Goal: Task Accomplishment & Management: Manage account settings

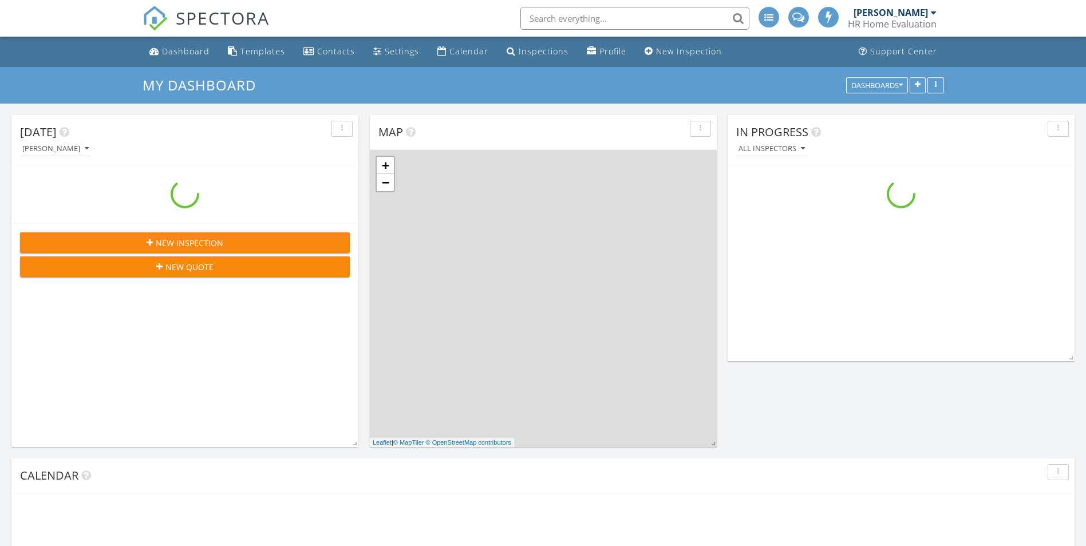
scroll to position [1060, 1104]
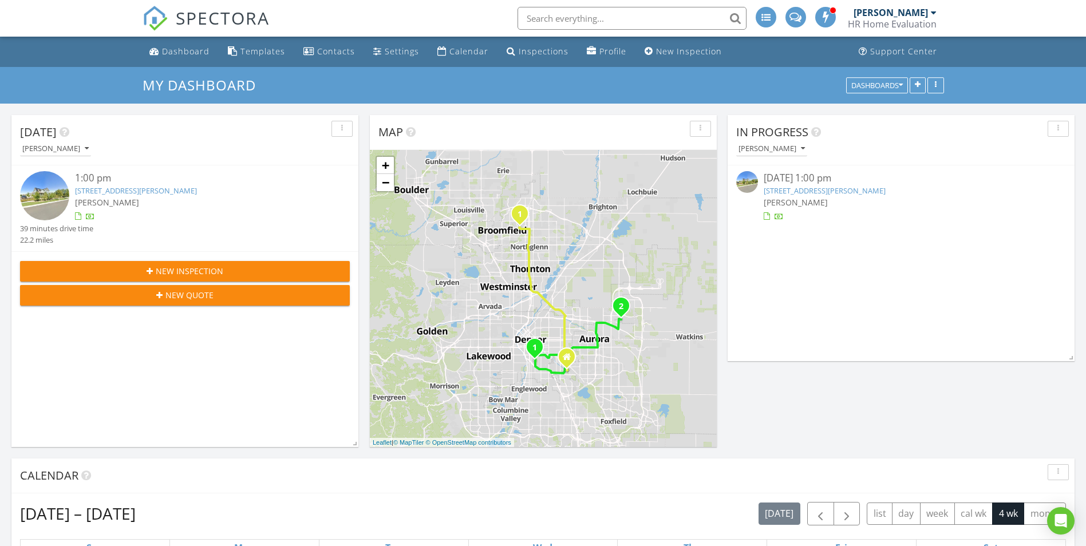
click at [823, 188] on link "1907 Vallejo Lp, Broomfield, CO 80023" at bounding box center [825, 190] width 122 height 10
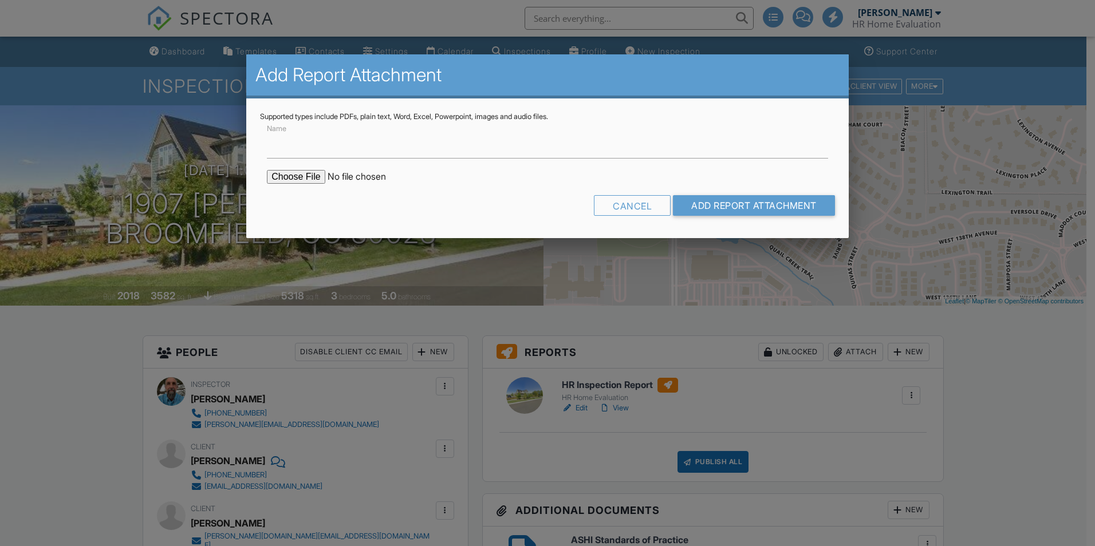
click at [296, 177] on input "file" at bounding box center [364, 177] width 195 height 14
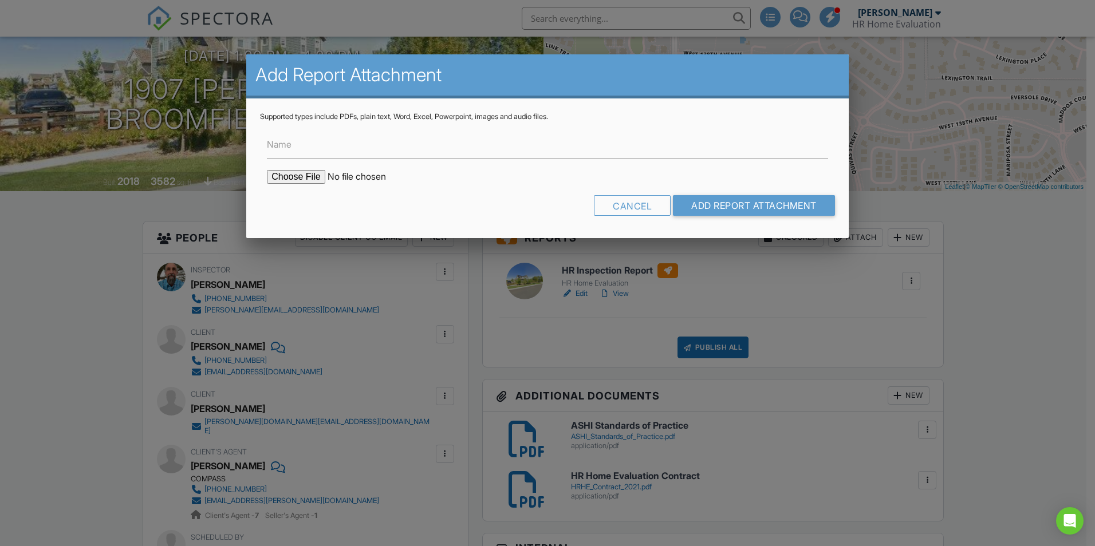
type input "C:\fakepath\BuildFaxReport 1907 Vallejo Loop.pdf"
click at [728, 207] on input "Add Report Attachment" at bounding box center [754, 205] width 162 height 21
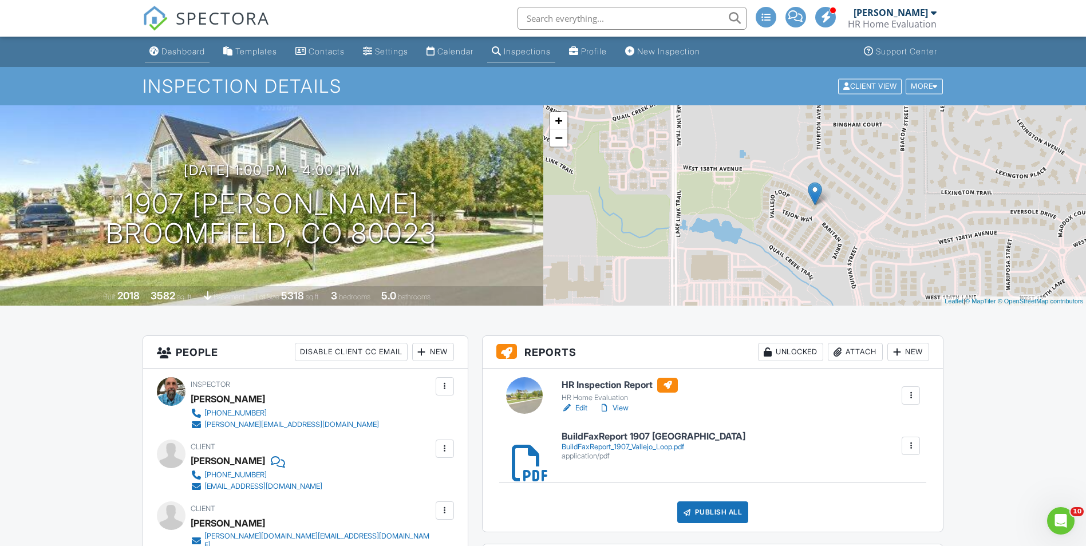
click at [180, 49] on div "Dashboard" at bounding box center [183, 51] width 44 height 10
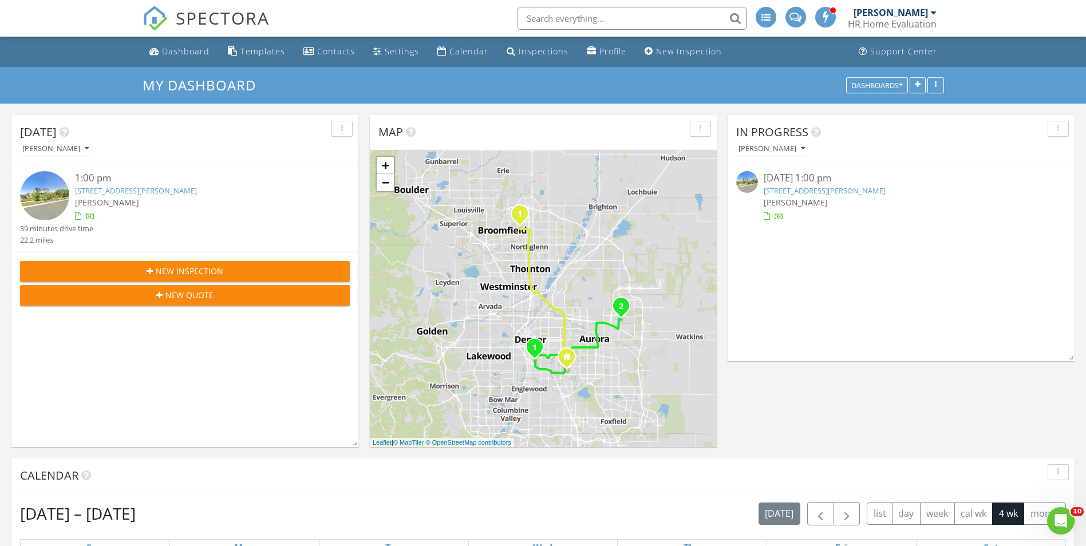
click at [828, 194] on link "1907 Vallejo Lp, Broomfield, CO 80023" at bounding box center [825, 190] width 122 height 10
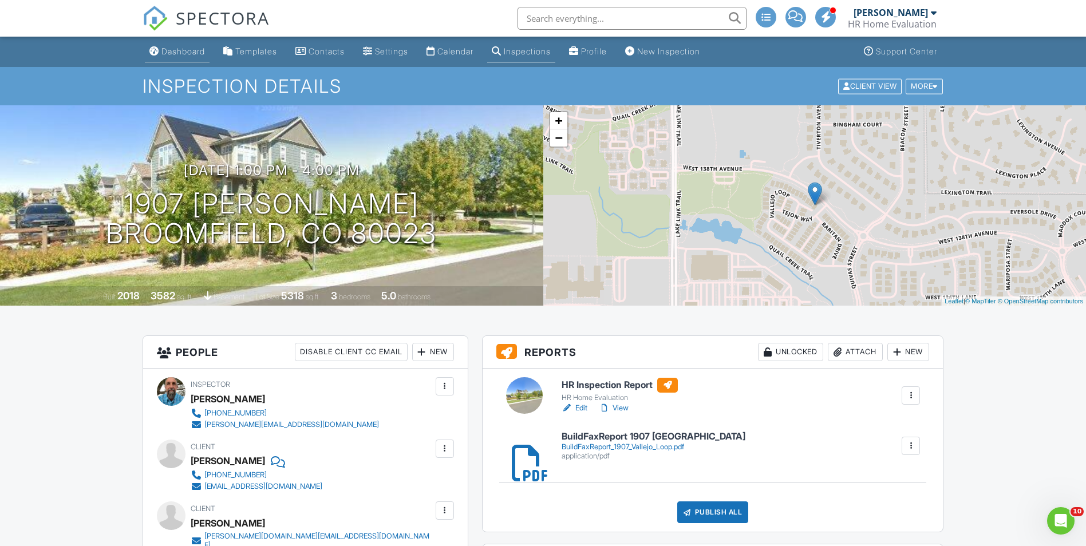
click at [179, 52] on div "Dashboard" at bounding box center [183, 51] width 44 height 10
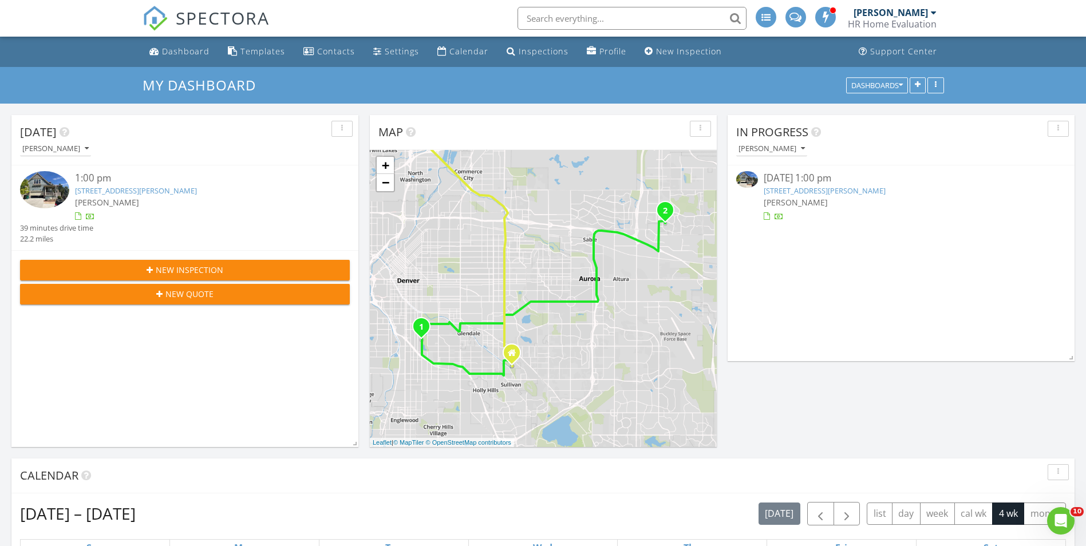
click at [802, 192] on link "1907 Vallejo Lp, Broomfield, CO 80023" at bounding box center [825, 190] width 122 height 10
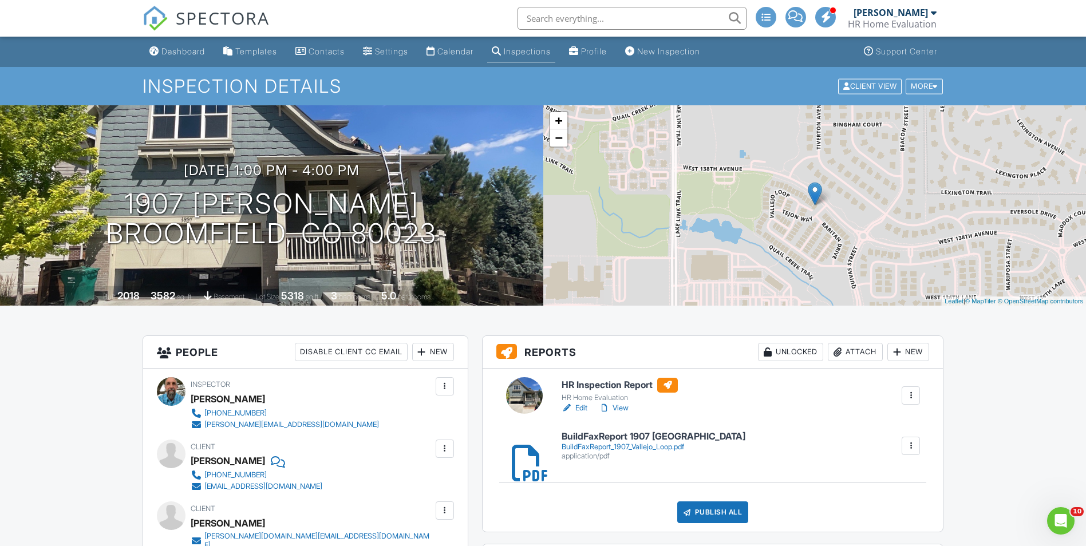
click at [620, 408] on link "View" at bounding box center [614, 407] width 30 height 11
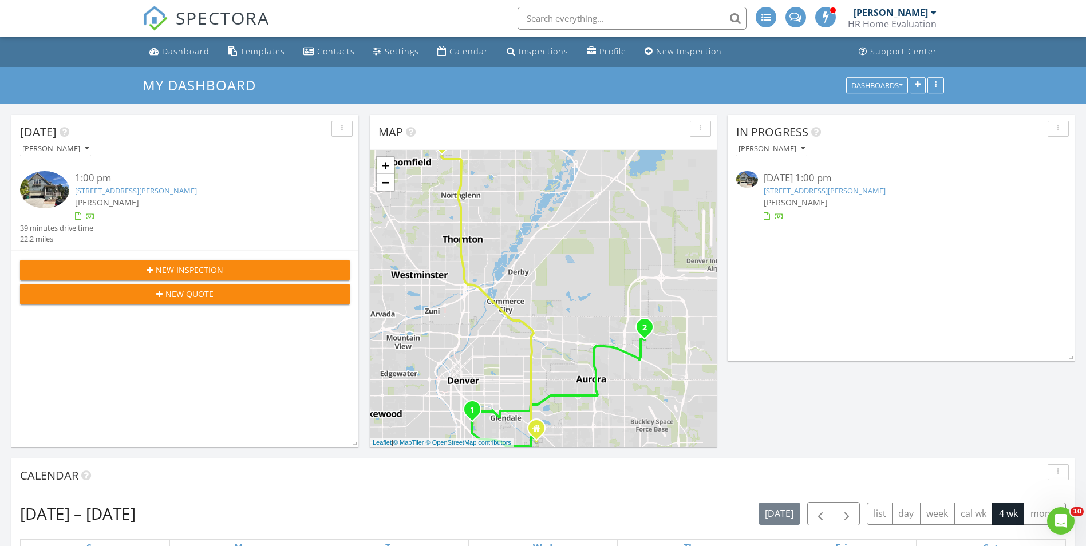
click at [804, 193] on link "[STREET_ADDRESS][PERSON_NAME]" at bounding box center [825, 190] width 122 height 10
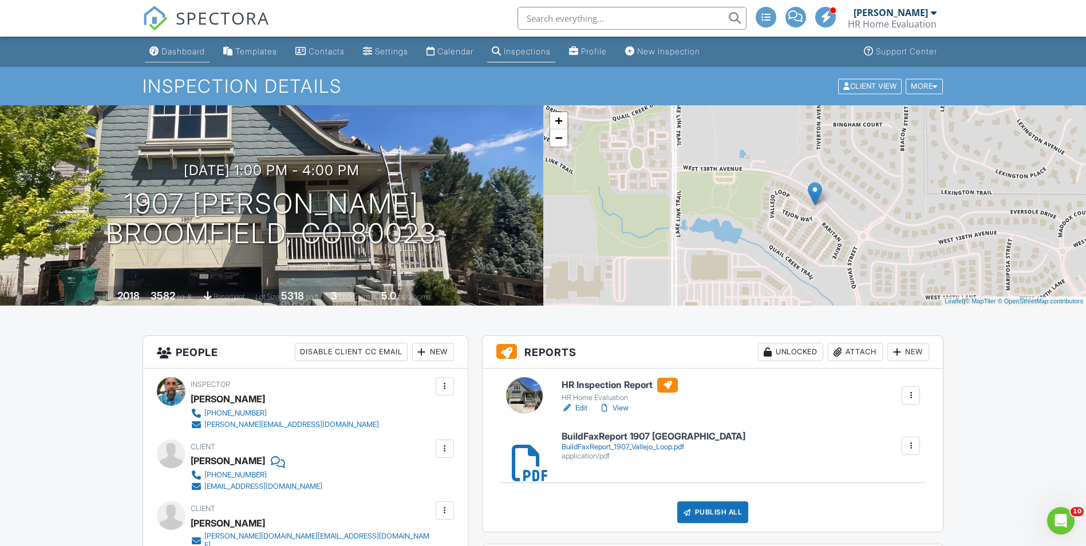
click at [190, 43] on link "Dashboard" at bounding box center [177, 51] width 65 height 21
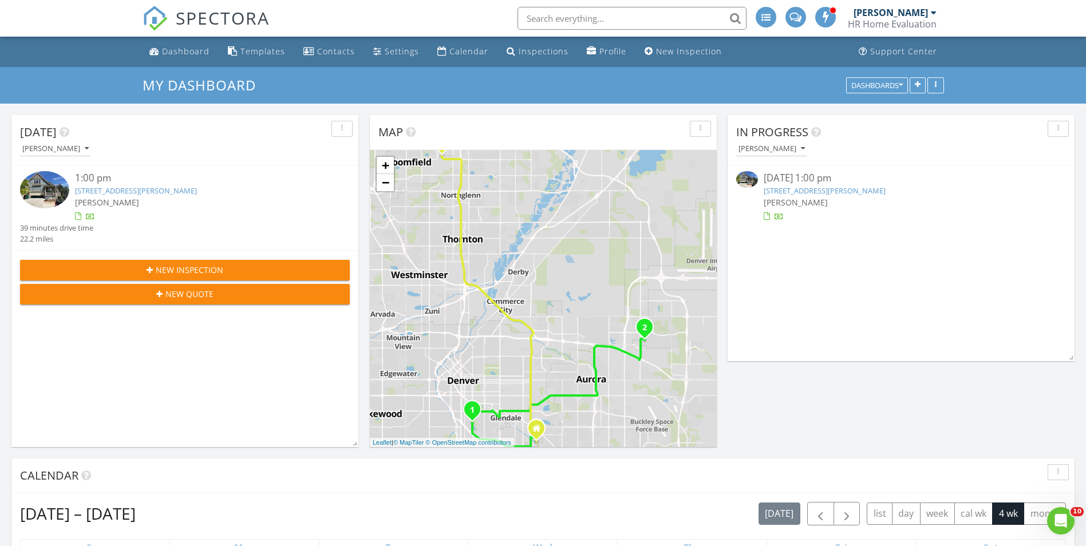
click at [816, 188] on link "1907 Vallejo Lp, Broomfield, CO 80023" at bounding box center [825, 190] width 122 height 10
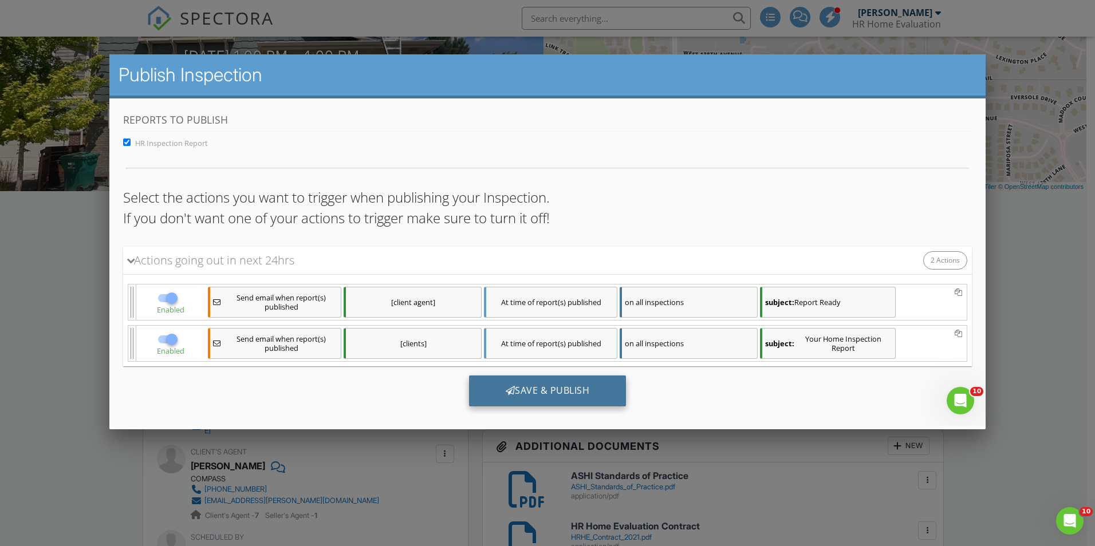
click at [527, 387] on div "Save & Publish" at bounding box center [547, 391] width 157 height 31
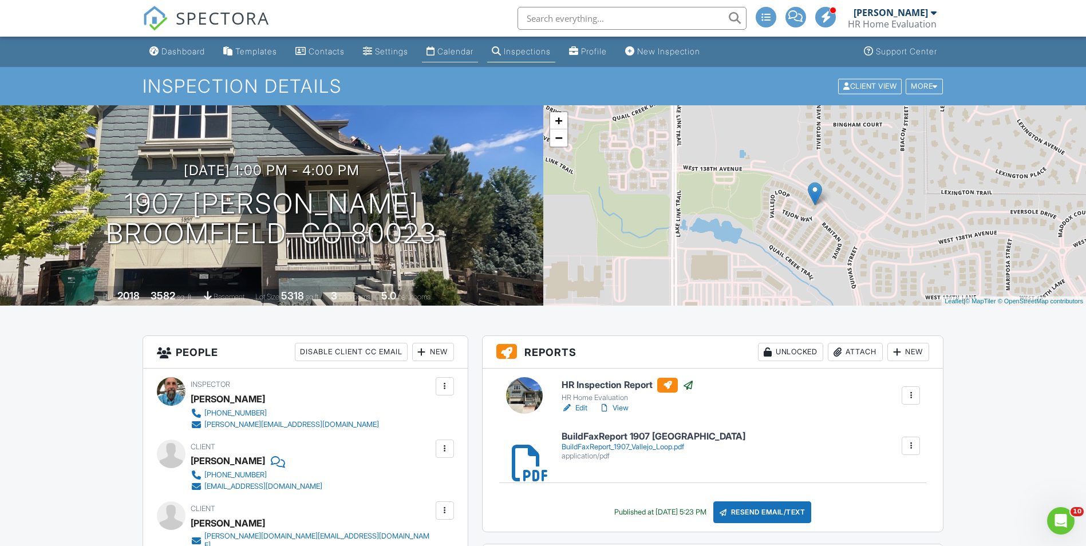
click at [466, 47] on div "Calendar" at bounding box center [455, 51] width 36 height 10
